Goal: Communication & Community: Connect with others

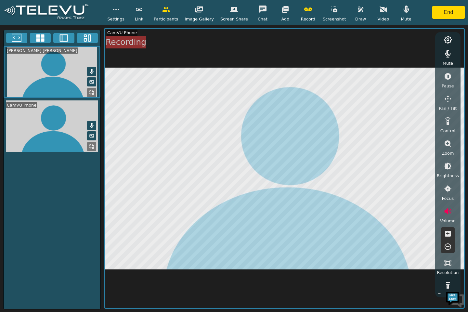
click at [450, 215] on button "button" at bounding box center [447, 211] width 16 height 13
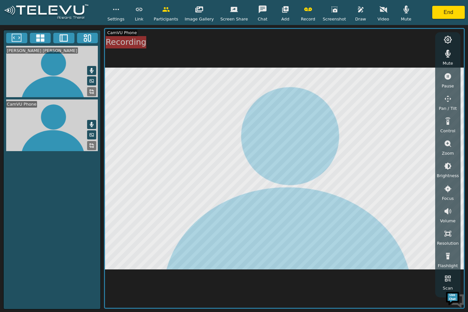
click at [91, 73] on button at bounding box center [91, 70] width 9 height 9
click at [90, 126] on icon at bounding box center [91, 125] width 5 height 5
click at [449, 56] on icon "button" at bounding box center [448, 54] width 8 height 8
click at [443, 49] on button "button" at bounding box center [447, 53] width 16 height 13
click at [450, 55] on icon "button" at bounding box center [448, 54] width 8 height 8
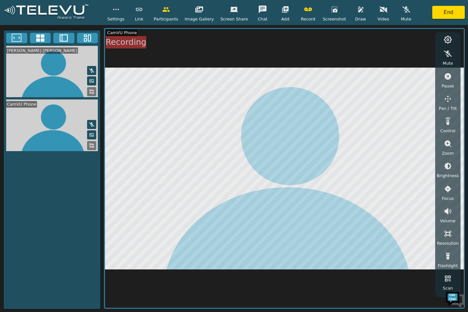
click at [450, 55] on icon "button" at bounding box center [448, 54] width 8 height 8
click at [448, 211] on icon "button" at bounding box center [448, 211] width 8 height 8
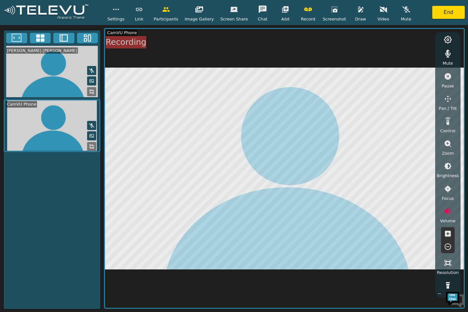
click at [449, 232] on icon "button" at bounding box center [448, 234] width 6 height 6
click at [447, 233] on icon "button" at bounding box center [448, 234] width 8 height 8
click at [447, 216] on button "button" at bounding box center [447, 211] width 16 height 13
click at [402, 6] on icon "button" at bounding box center [406, 10] width 8 height 8
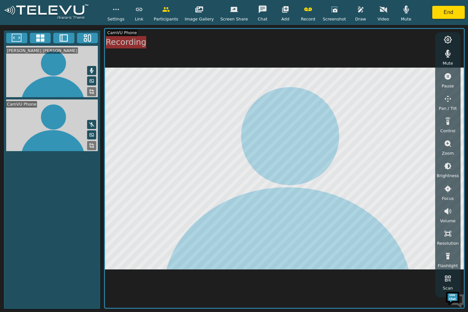
click at [403, 12] on button "button" at bounding box center [406, 9] width 16 height 13
click at [86, 125] on video at bounding box center [52, 125] width 97 height 52
click at [92, 123] on icon at bounding box center [91, 125] width 5 height 4
click at [94, 66] on button at bounding box center [91, 70] width 9 height 9
